Goal: Task Accomplishment & Management: Complete application form

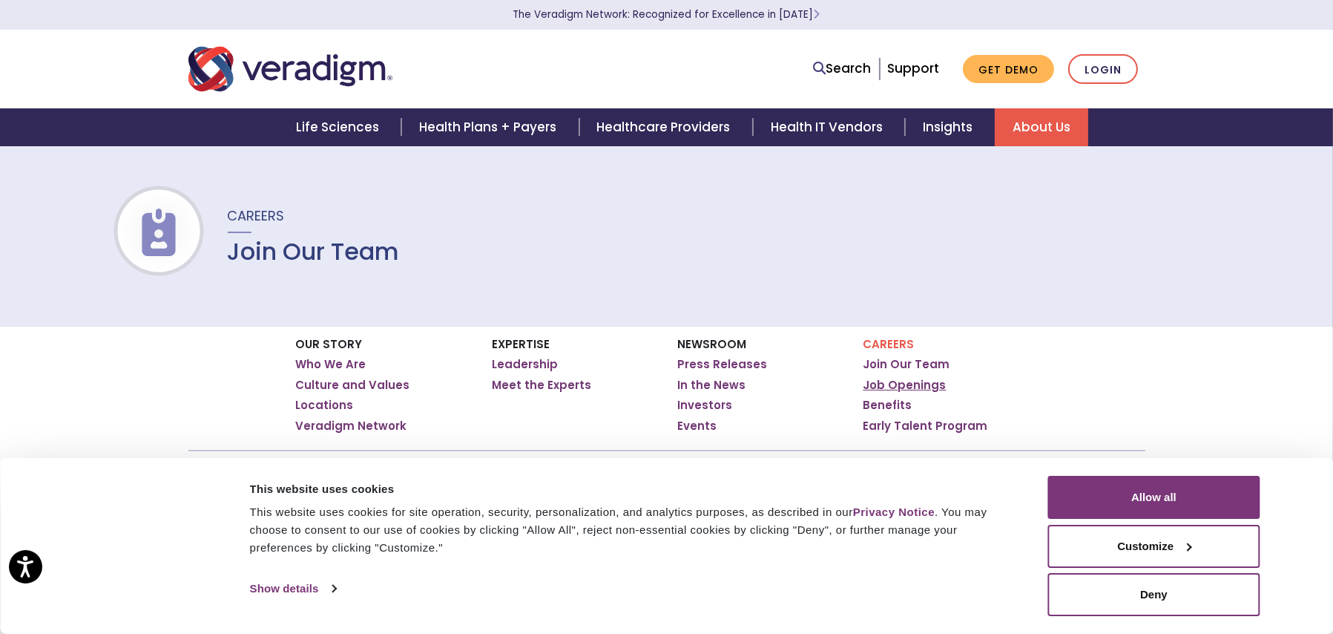
click at [906, 386] on link "Job Openings" at bounding box center [905, 385] width 83 height 15
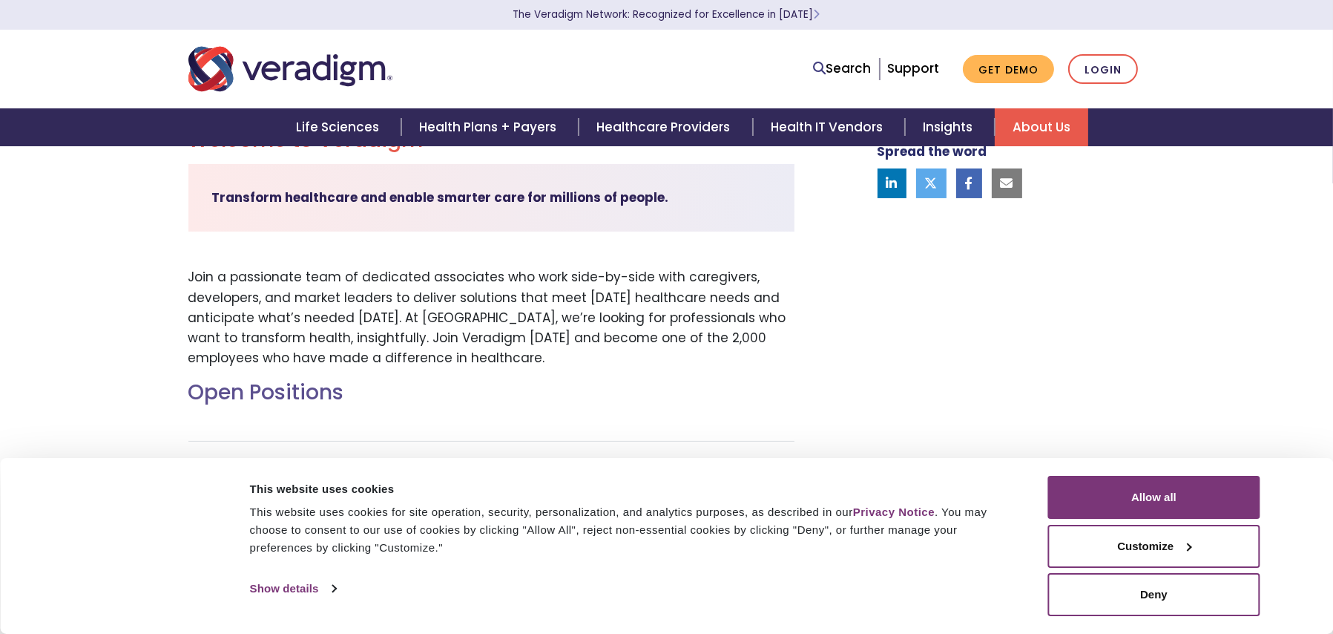
scroll to position [445, 0]
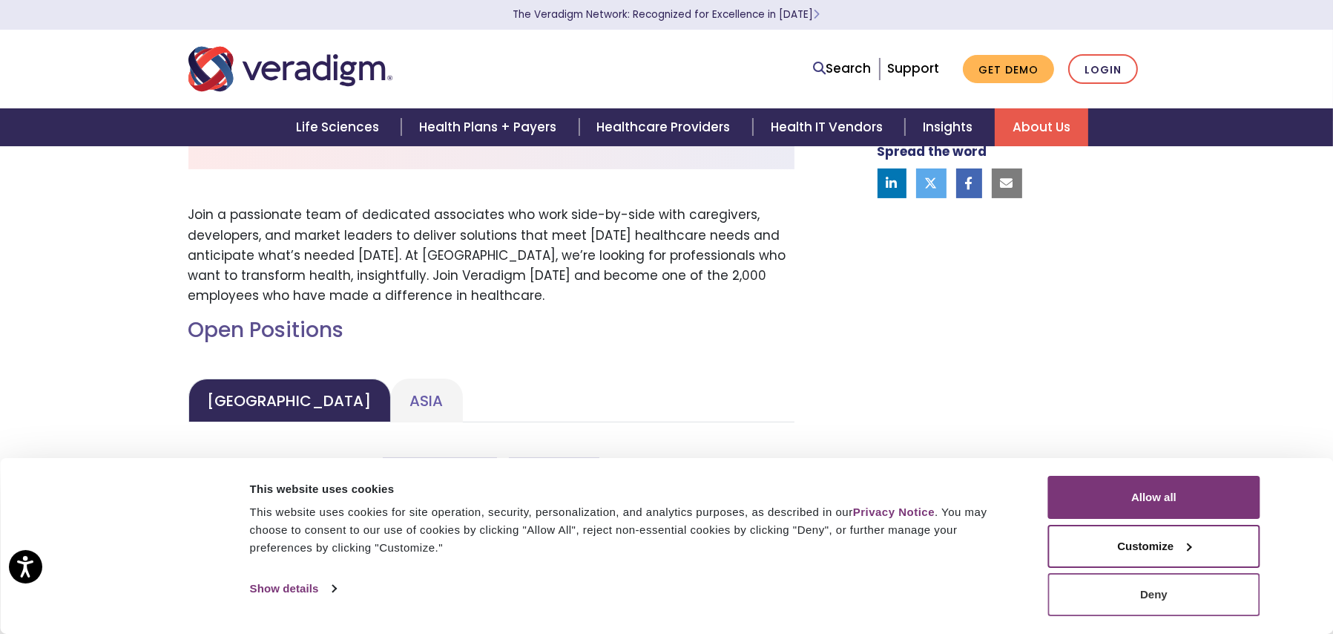
click at [1149, 591] on button "Deny" at bounding box center [1155, 594] width 212 height 43
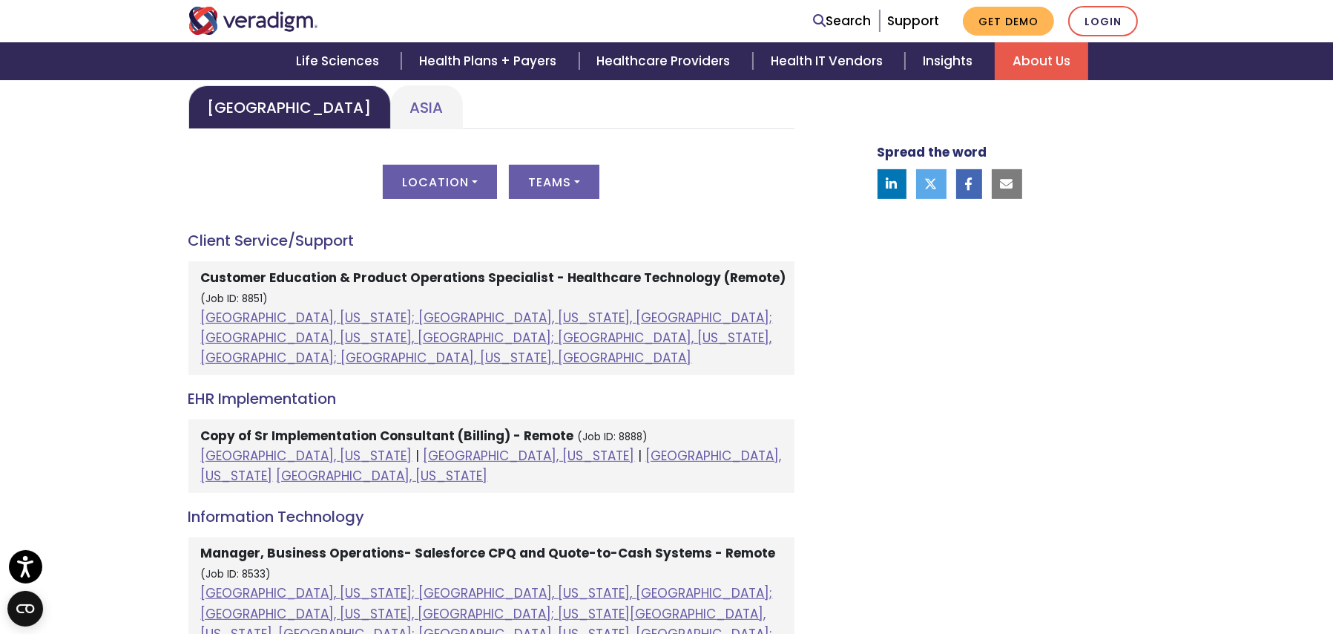
scroll to position [742, 0]
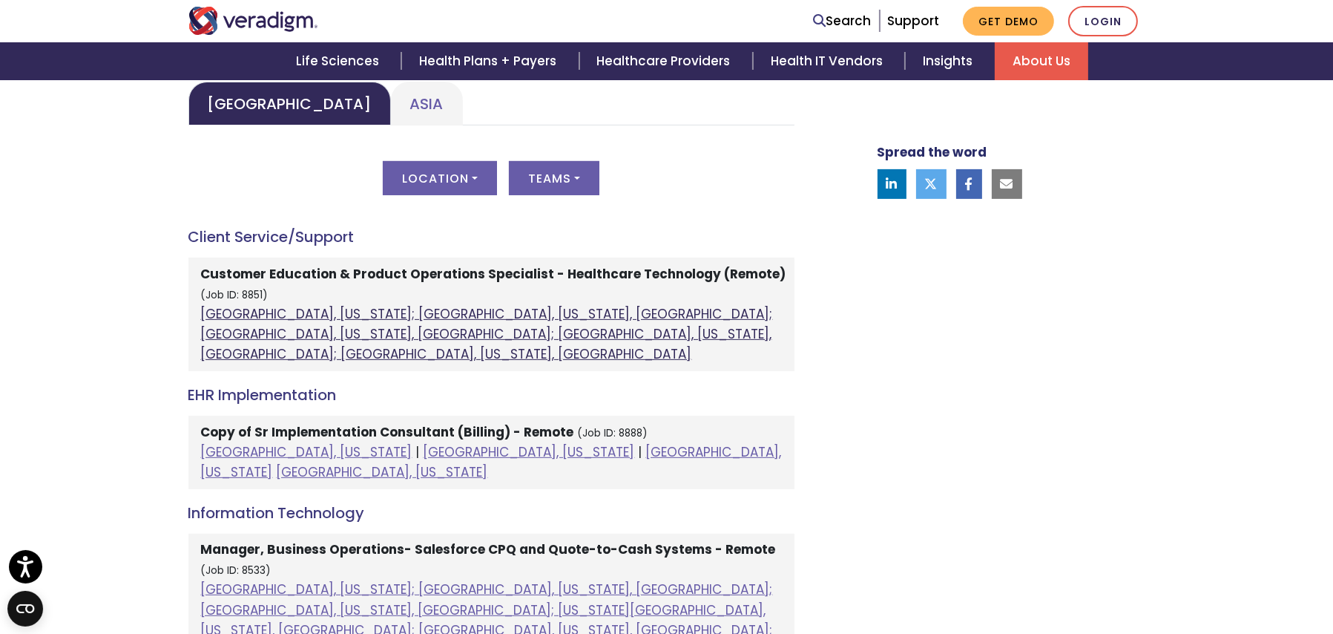
click at [483, 312] on link "[GEOGRAPHIC_DATA], [US_STATE]; [GEOGRAPHIC_DATA], [US_STATE], [GEOGRAPHIC_DATA]…" at bounding box center [487, 334] width 572 height 58
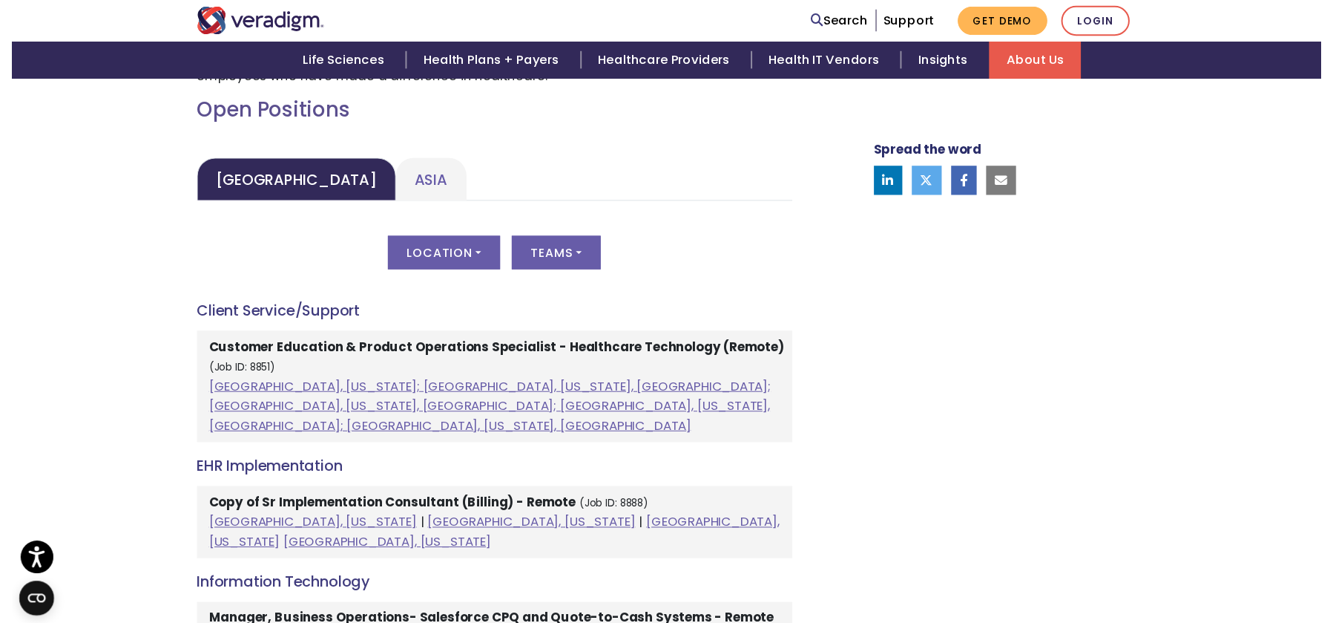
scroll to position [668, 0]
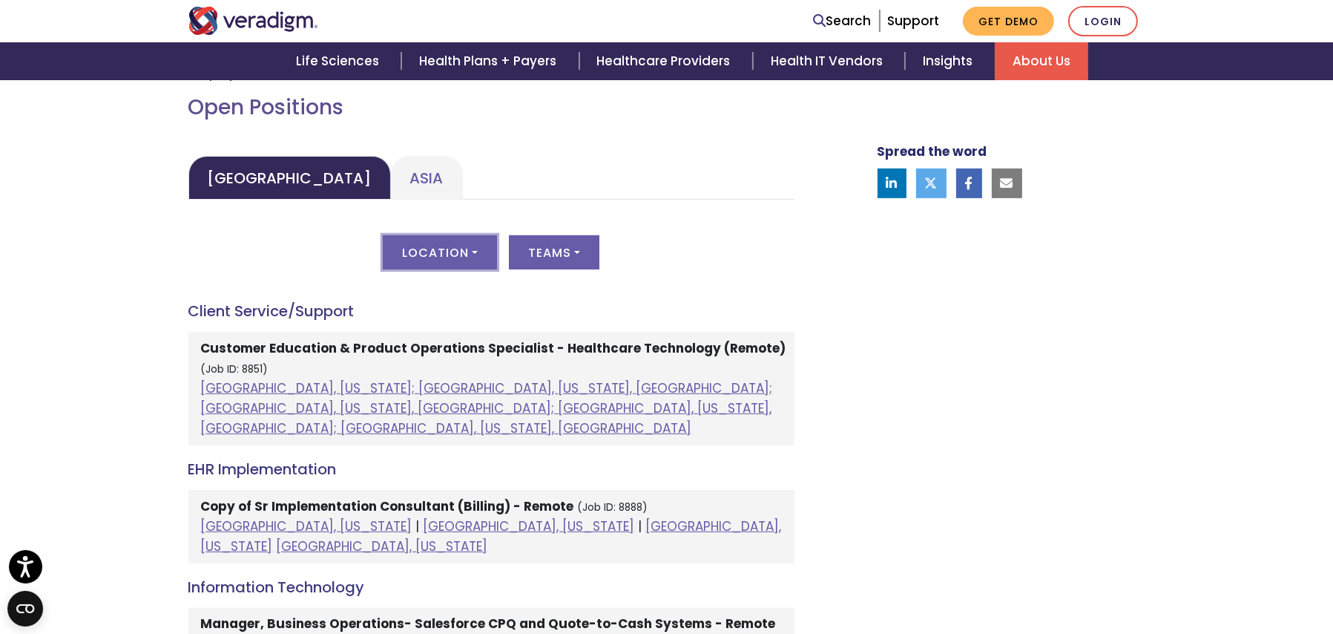
click at [469, 249] on button "Location" at bounding box center [440, 252] width 114 height 34
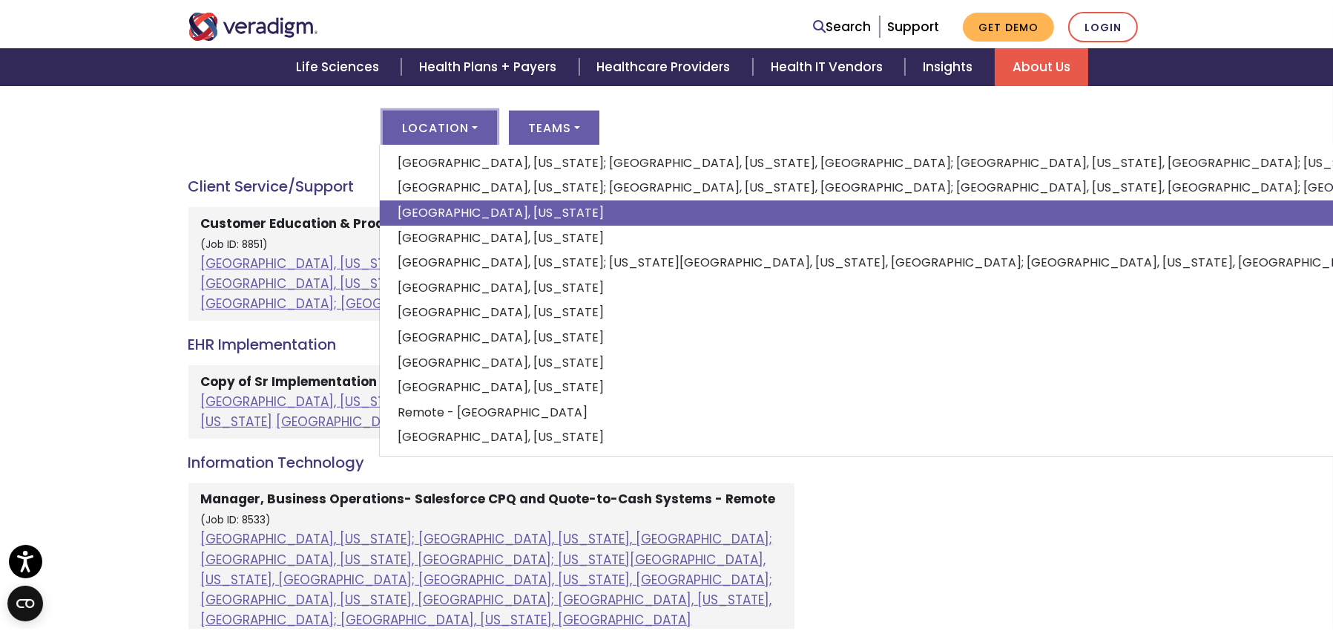
scroll to position [816, 0]
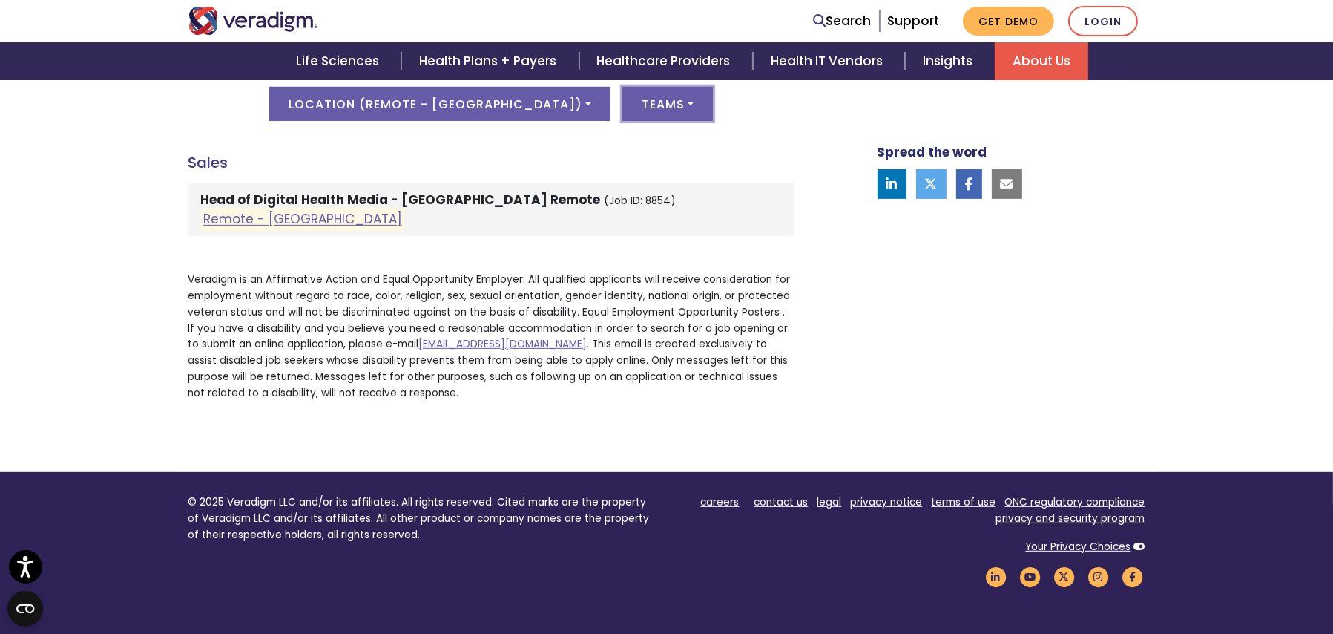
click at [627, 96] on button "Teams" at bounding box center [668, 104] width 91 height 34
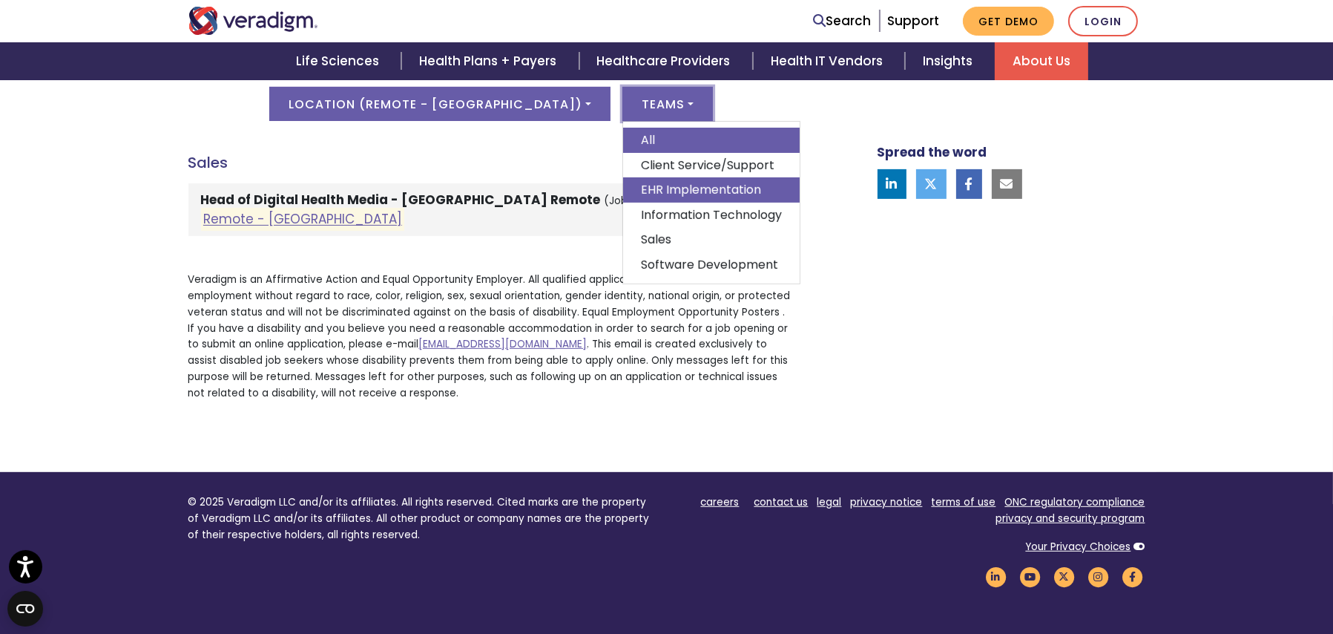
scroll to position [890, 0]
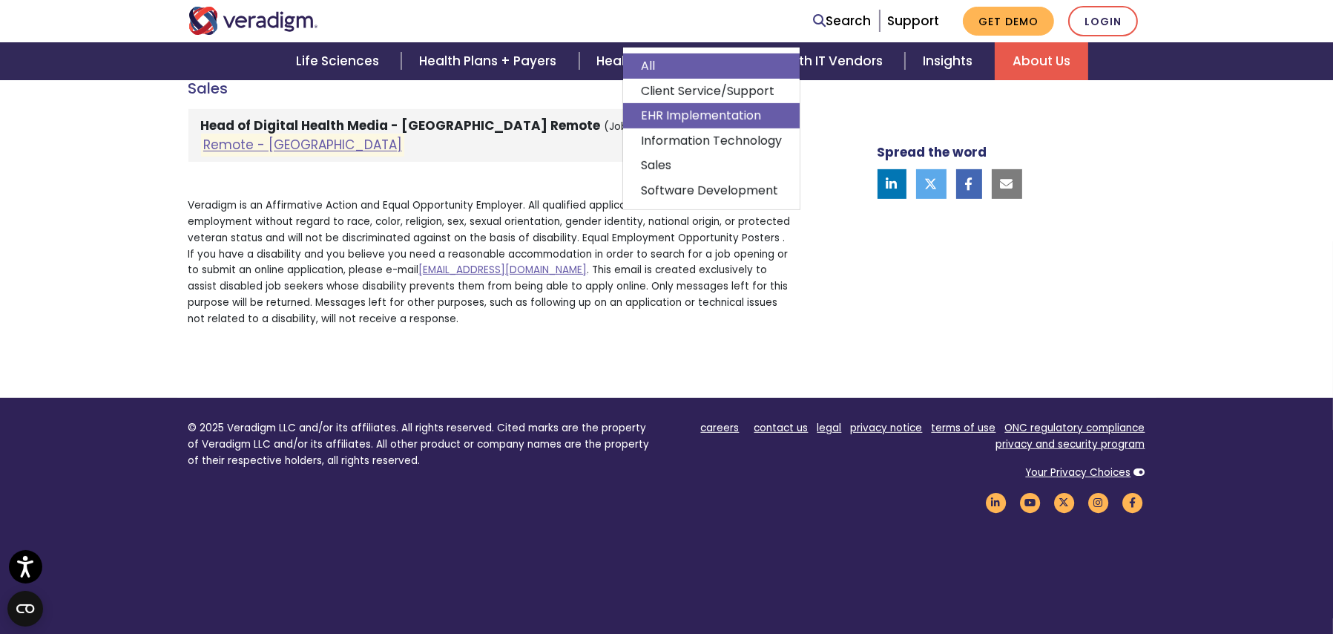
click at [623, 117] on link "EHR Implementation" at bounding box center [711, 115] width 177 height 25
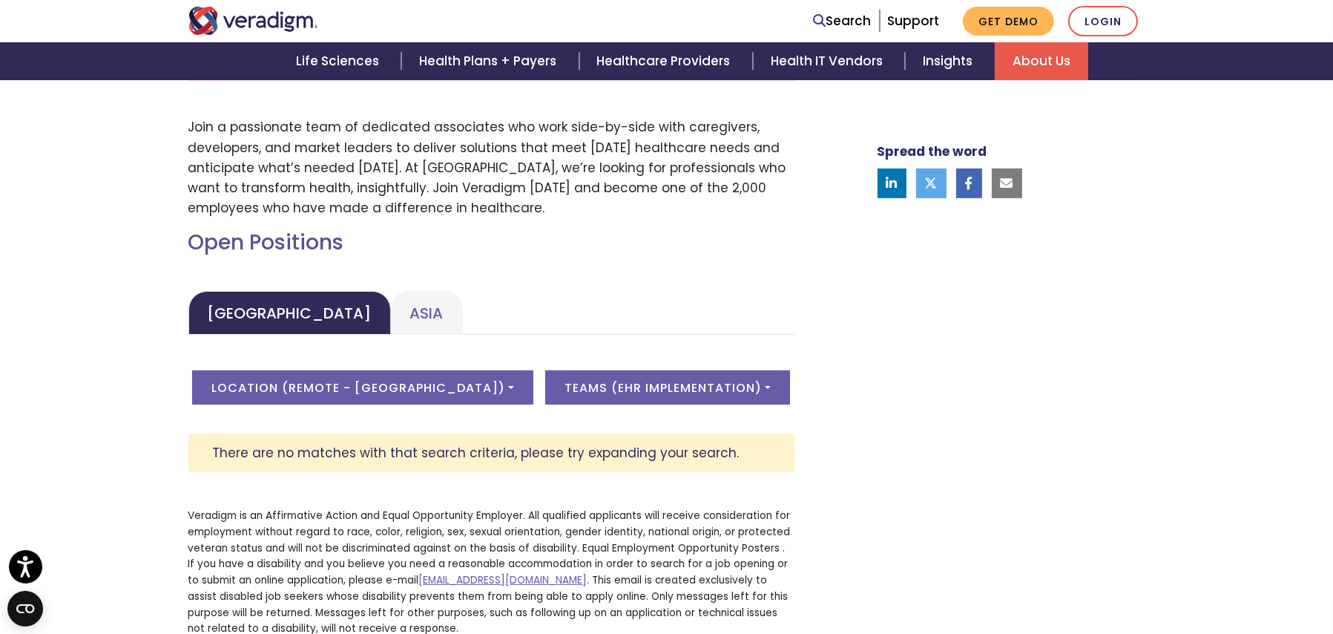
scroll to position [519, 0]
